Goal: Information Seeking & Learning: Learn about a topic

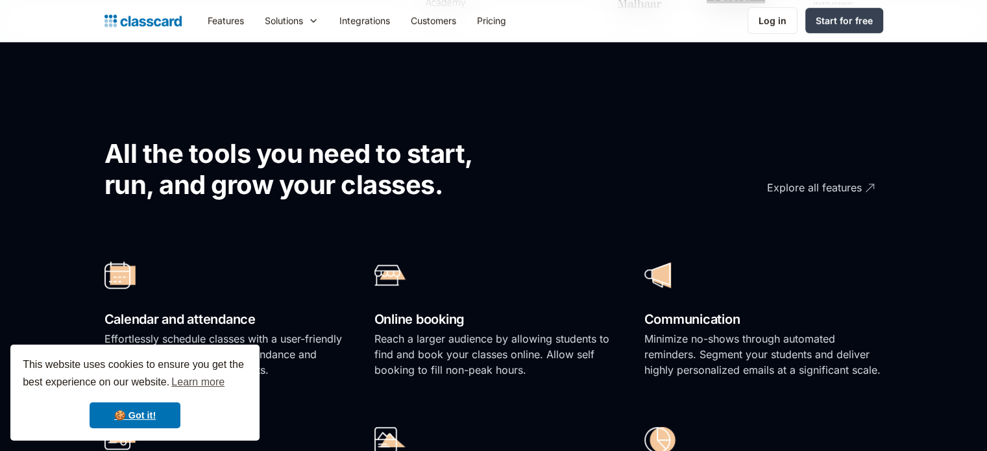
scroll to position [779, 0]
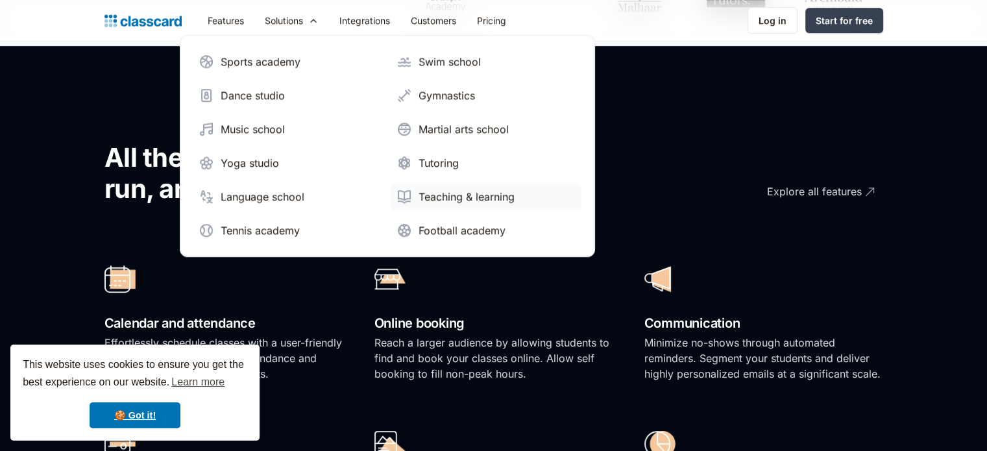
click at [437, 194] on div "Teaching & learning" at bounding box center [467, 197] width 96 height 16
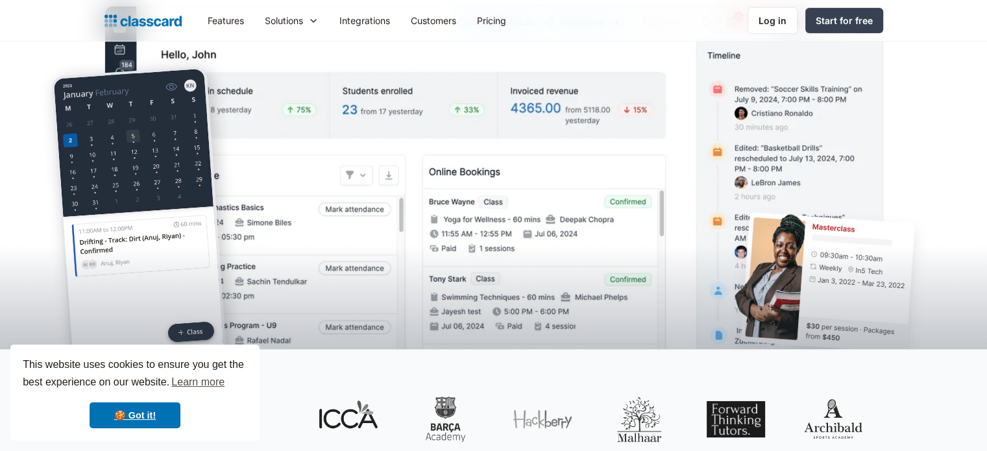
scroll to position [389, 0]
click at [151, 406] on link "🍪 Got it!" at bounding box center [135, 415] width 91 height 26
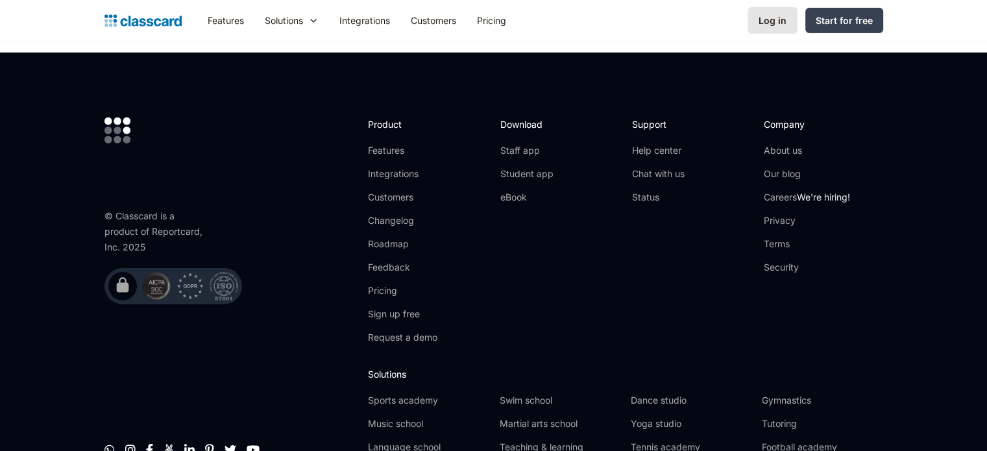
scroll to position [4348, 0]
